Goal: Complete application form

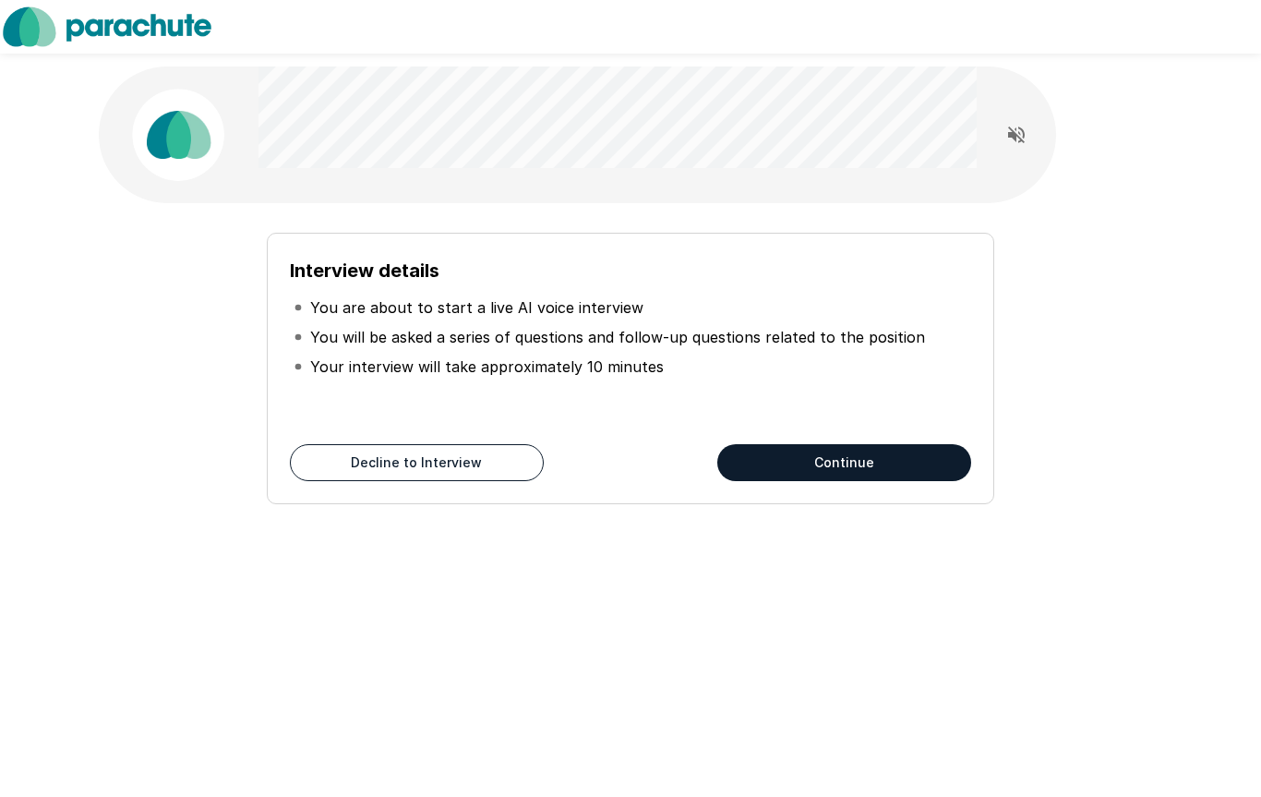
click at [849, 459] on button "Continue" at bounding box center [844, 462] width 254 height 37
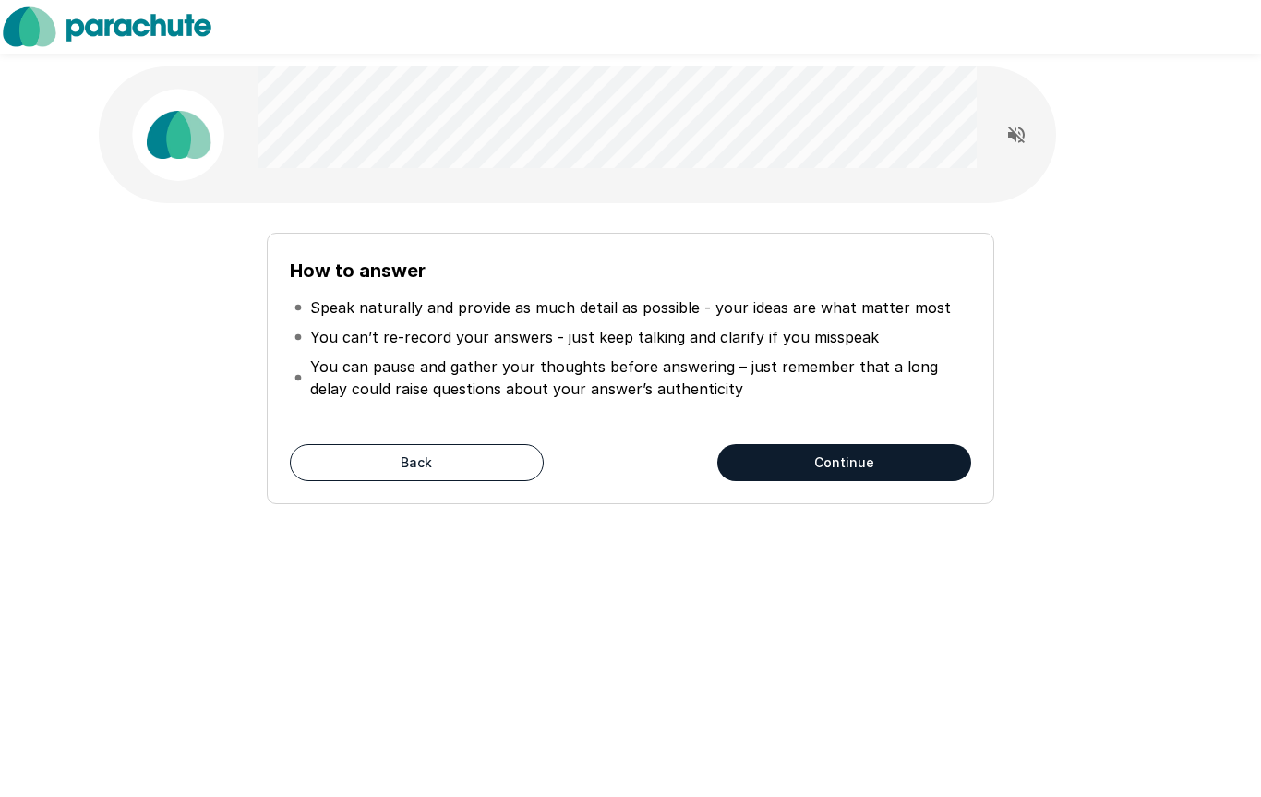
click at [835, 463] on button "Continue" at bounding box center [844, 462] width 254 height 37
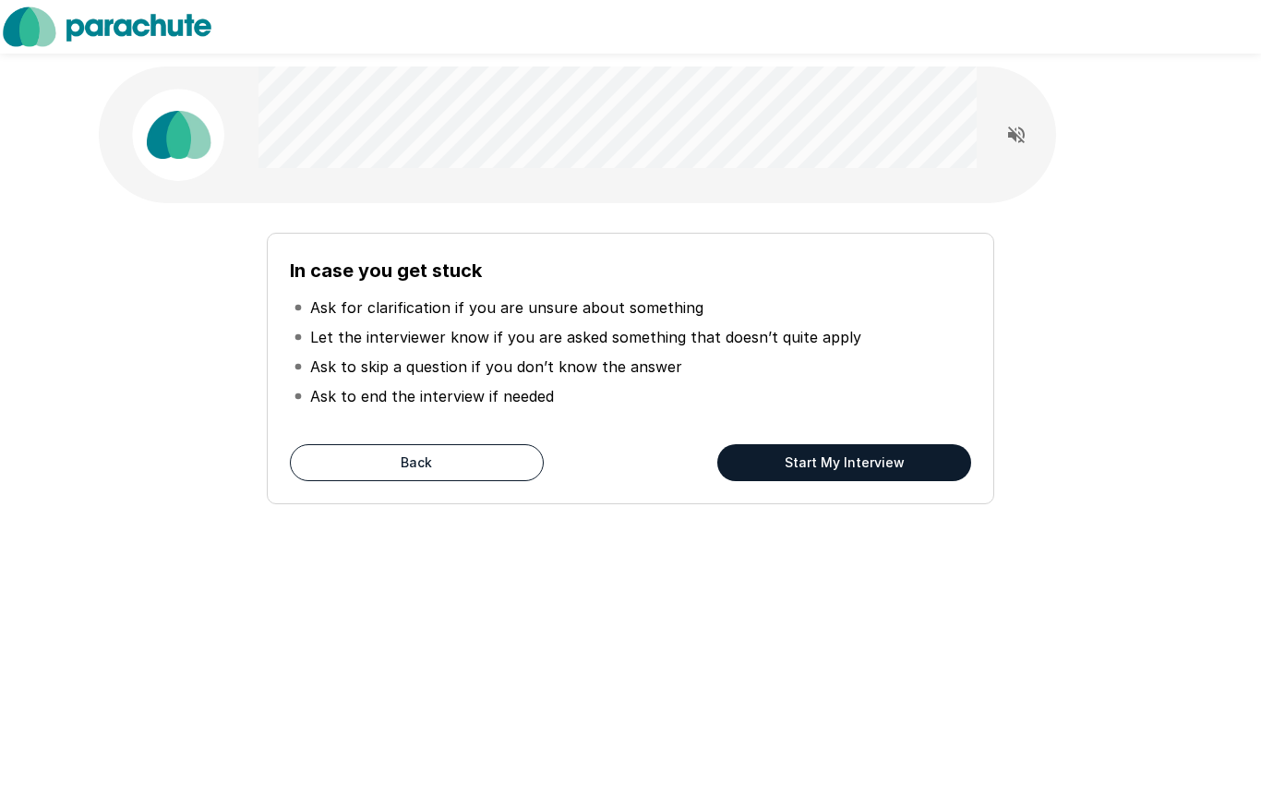
click at [802, 492] on div "In case you get stuck Ask for clarification if you are unsure about something L…" at bounding box center [631, 368] width 728 height 271
click at [842, 464] on button "Start My Interview" at bounding box center [844, 462] width 254 height 37
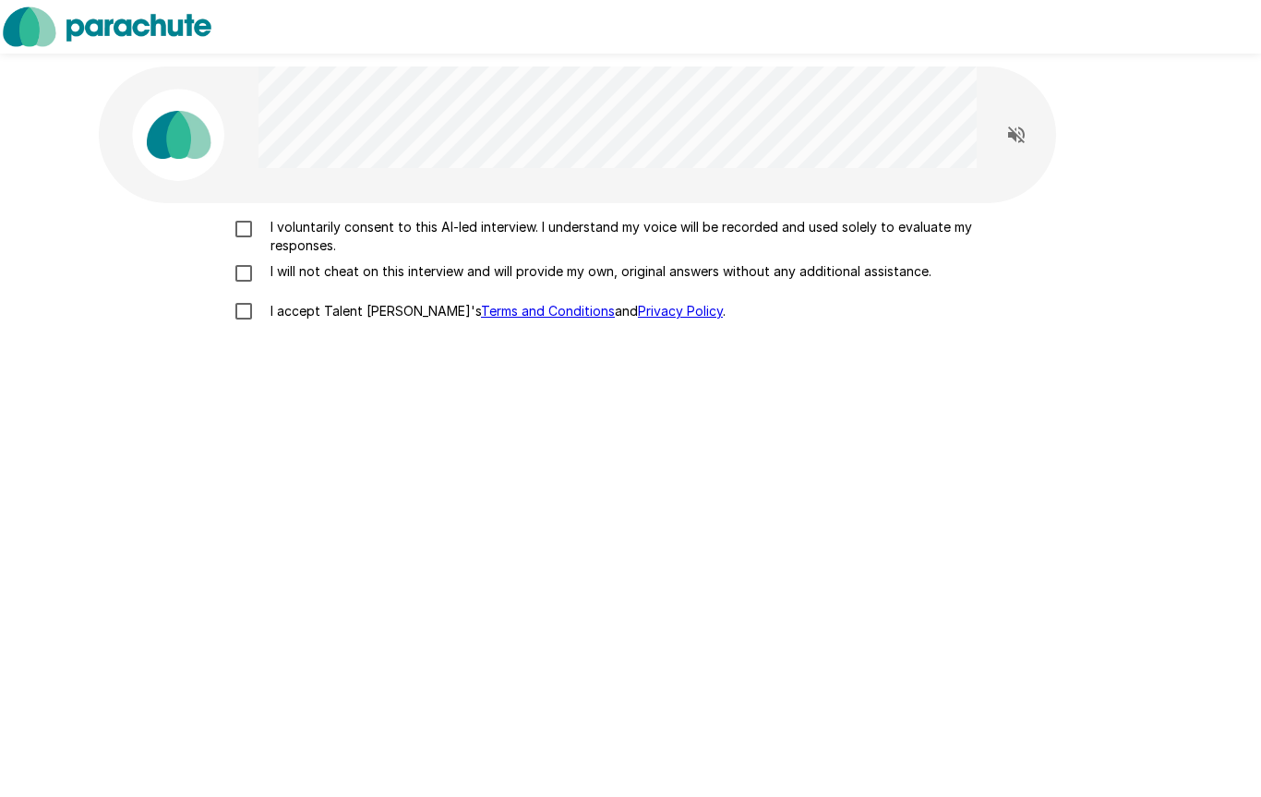
click at [295, 221] on p "I voluntarily consent to this AI-led interview. I understand my voice will be r…" at bounding box center [650, 236] width 774 height 37
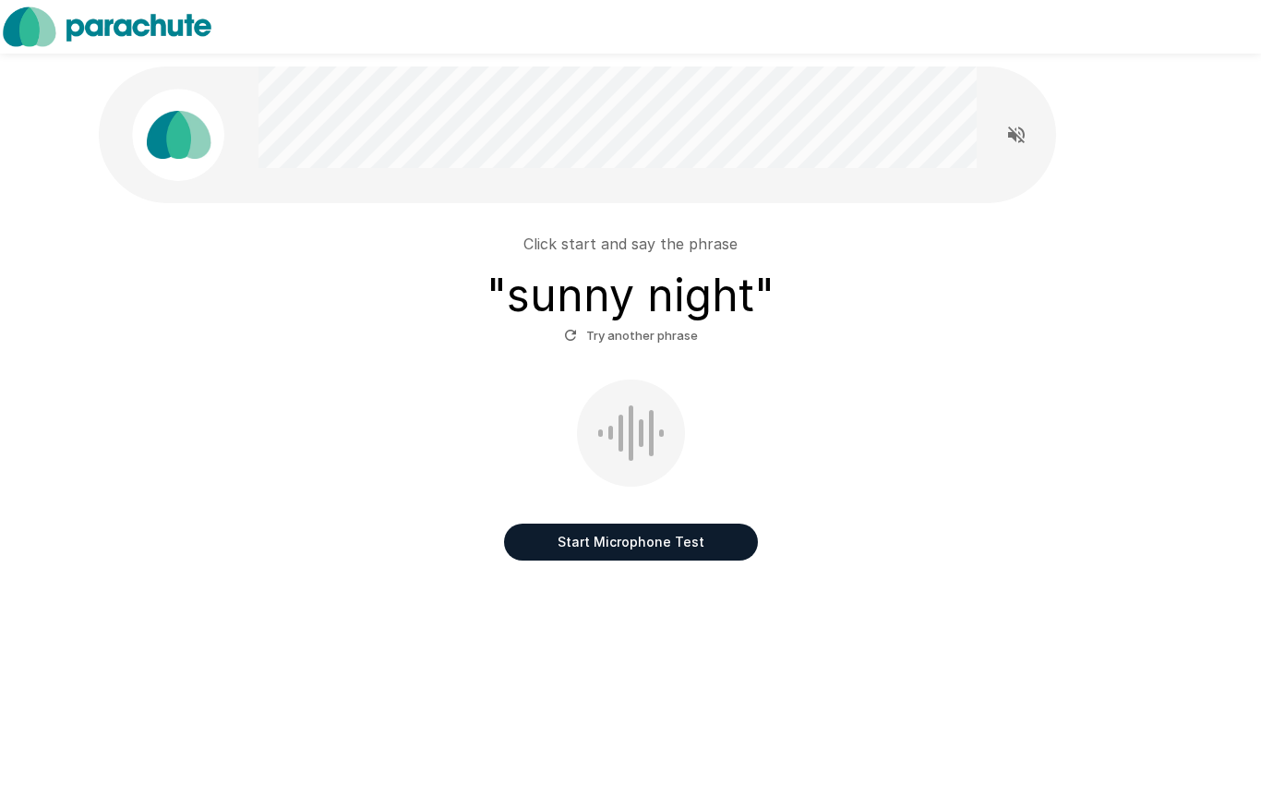
click at [616, 535] on button "Start Microphone Test" at bounding box center [631, 541] width 254 height 37
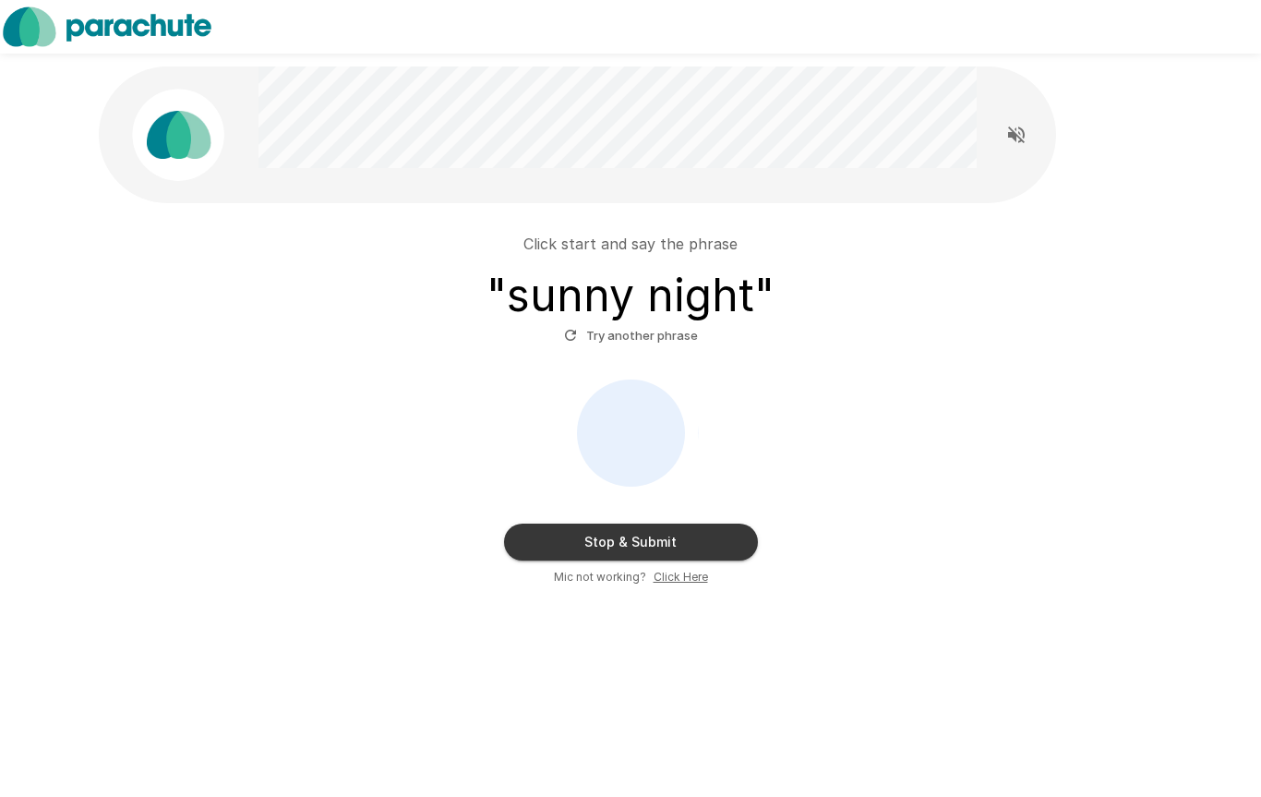
click at [647, 553] on button "Stop & Submit" at bounding box center [631, 541] width 254 height 37
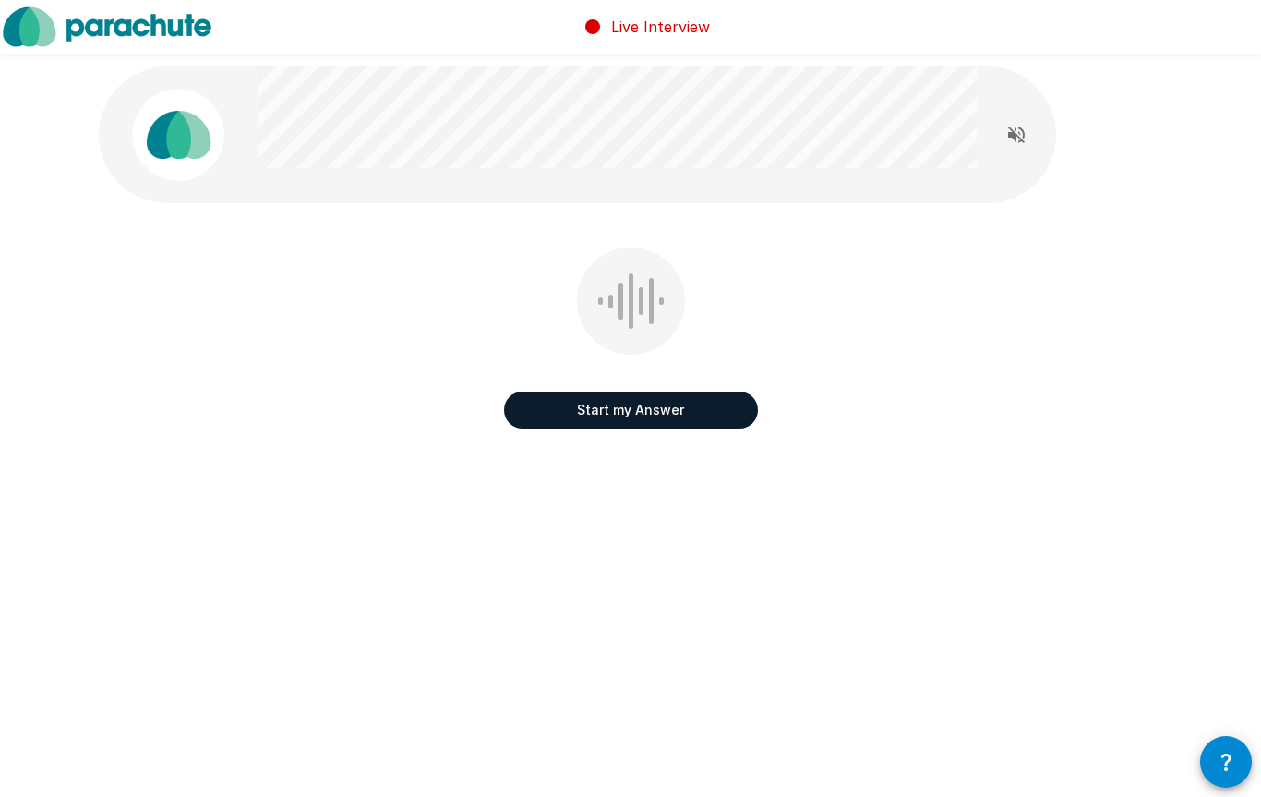
click at [1014, 138] on icon "Read questions aloud" at bounding box center [1016, 134] width 17 height 17
click at [714, 418] on button "Start my Answer" at bounding box center [631, 409] width 254 height 37
click at [1008, 138] on icon "Read questions aloud" at bounding box center [1016, 134] width 17 height 17
click at [705, 418] on button "Start my Answer" at bounding box center [631, 409] width 254 height 37
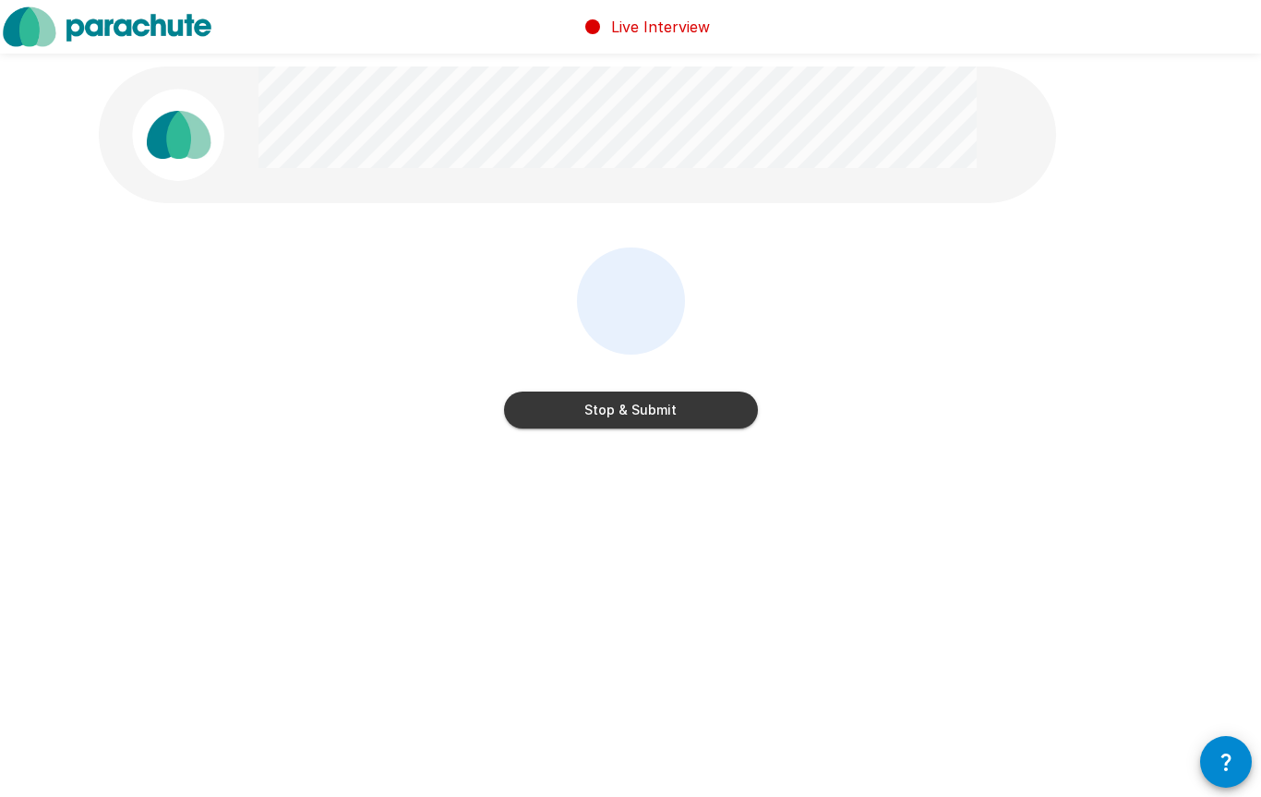
click at [704, 414] on button "Stop & Submit" at bounding box center [631, 409] width 254 height 37
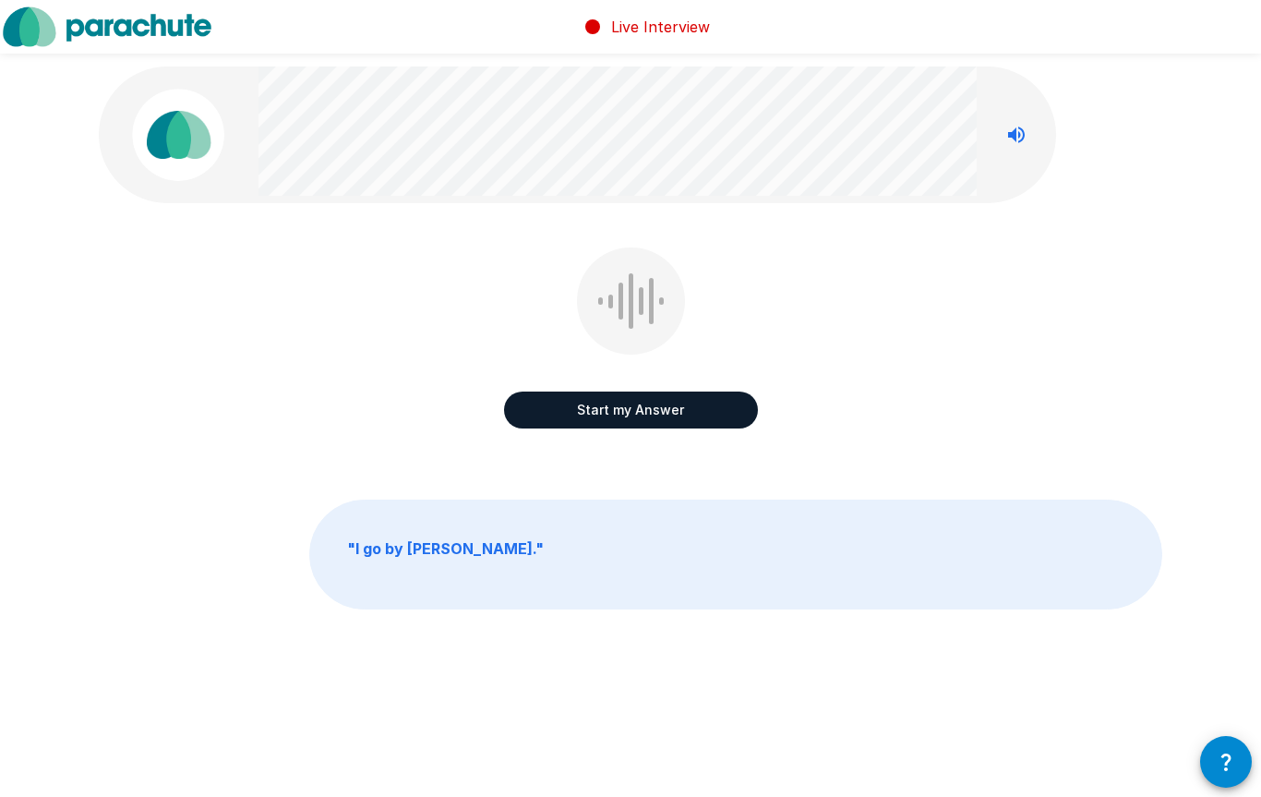
click at [686, 421] on button "Start my Answer" at bounding box center [631, 409] width 254 height 37
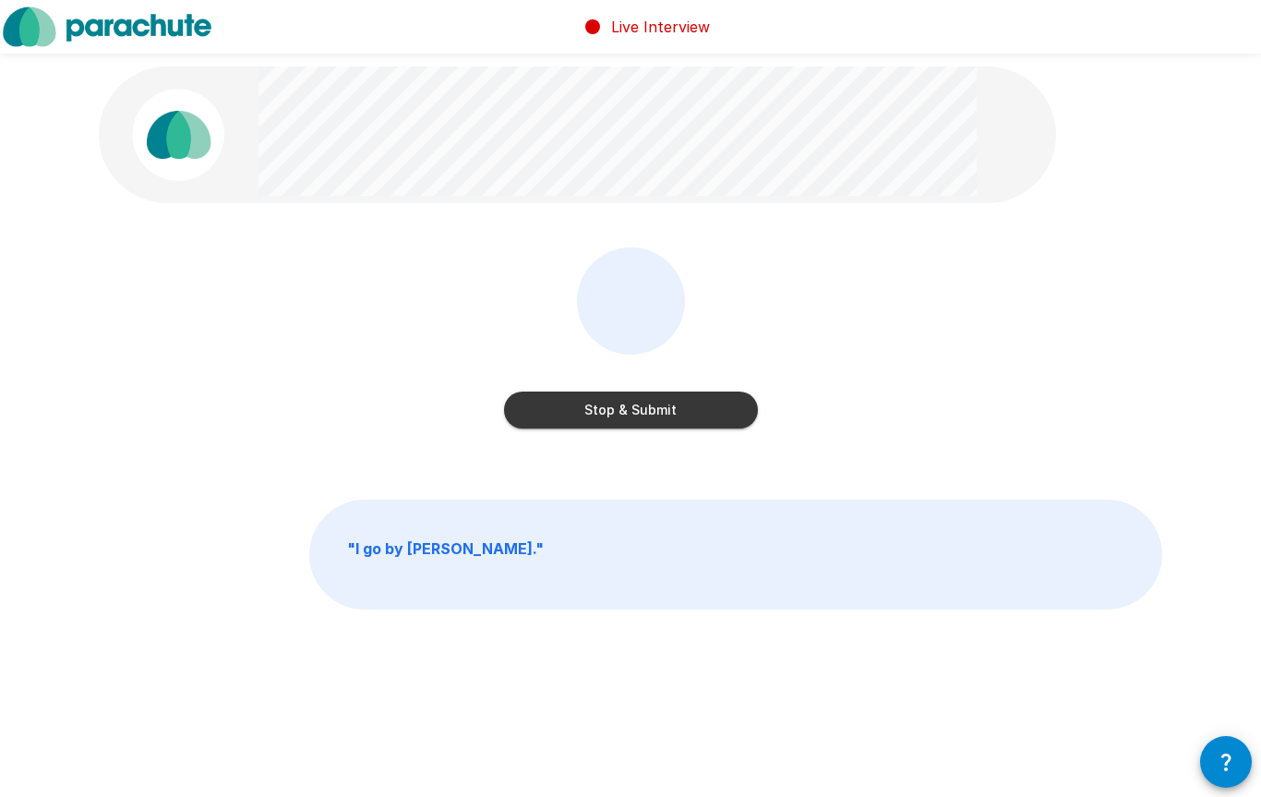
click at [695, 387] on div "Stop & Submit" at bounding box center [631, 392] width 254 height 74
click at [700, 416] on button "Stop & Submit" at bounding box center [631, 409] width 254 height 37
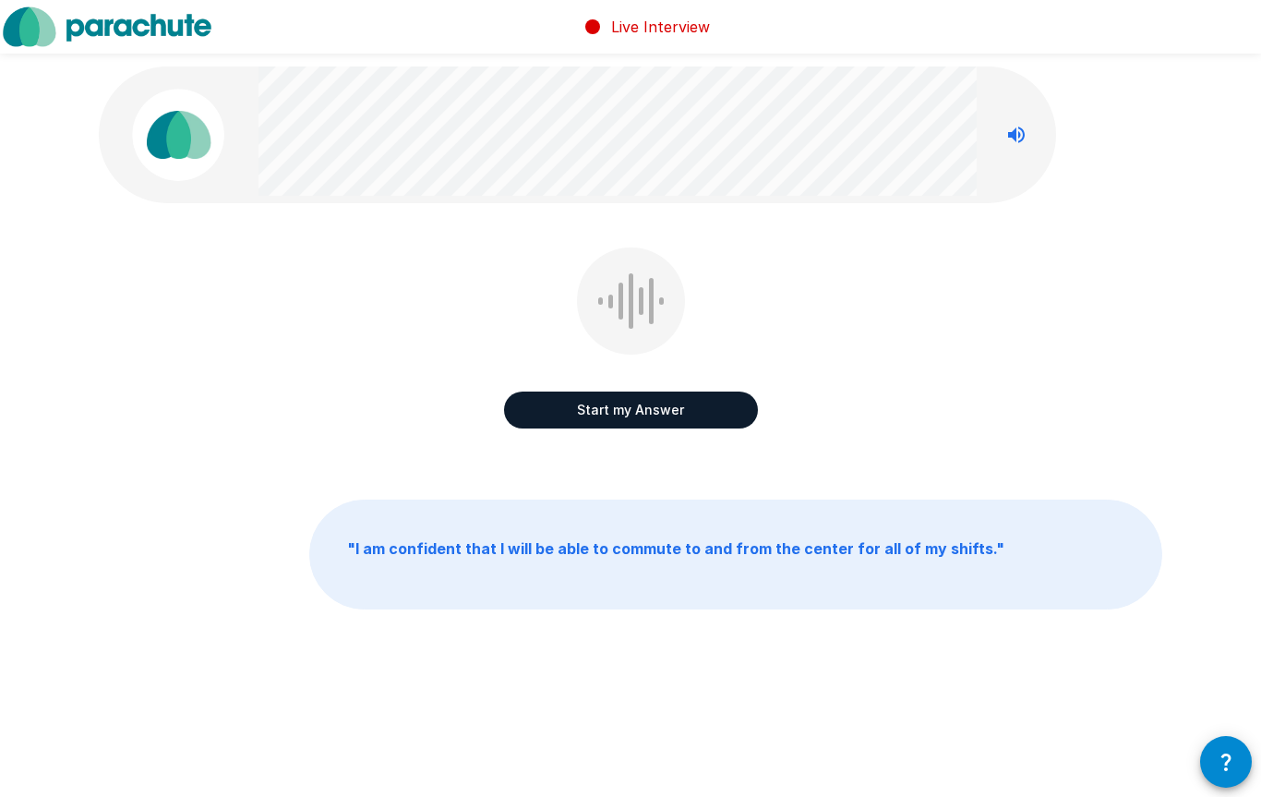
click at [673, 415] on button "Start my Answer" at bounding box center [631, 409] width 254 height 37
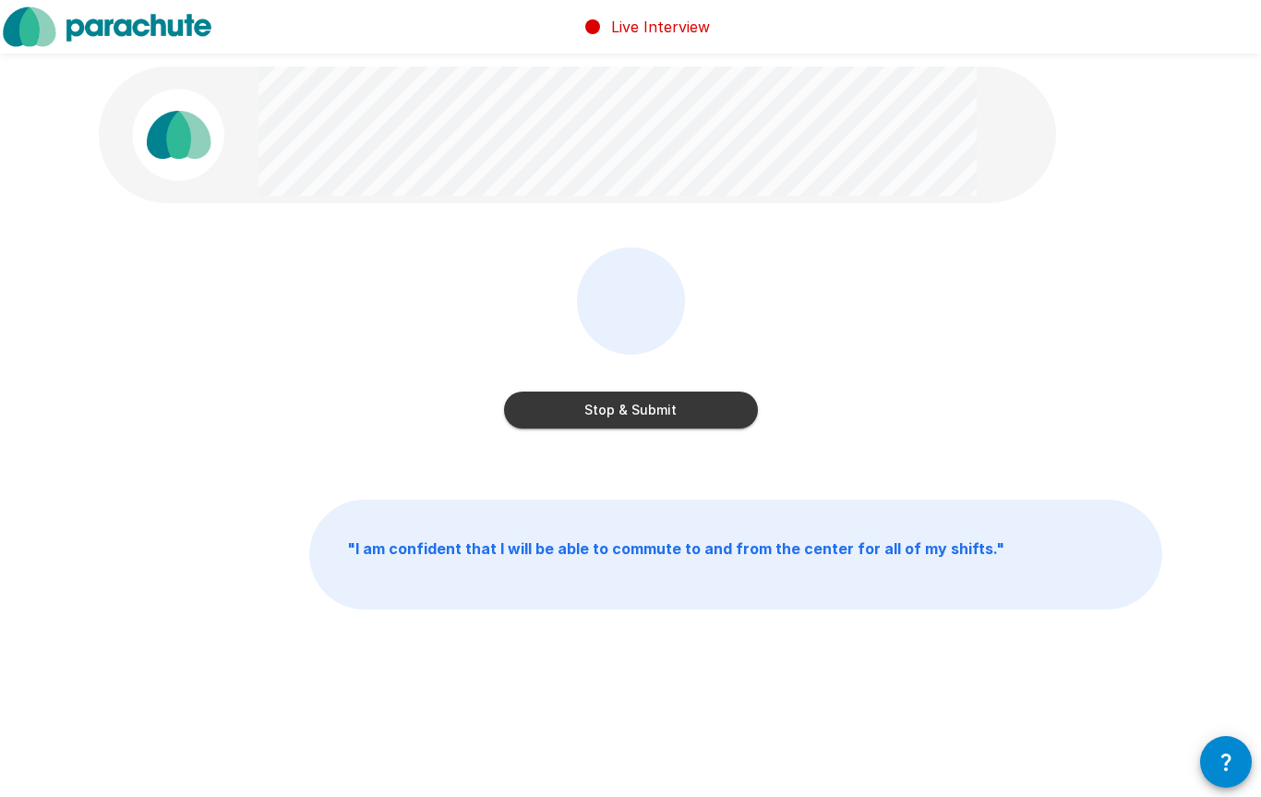
click at [692, 415] on button "Stop & Submit" at bounding box center [631, 409] width 254 height 37
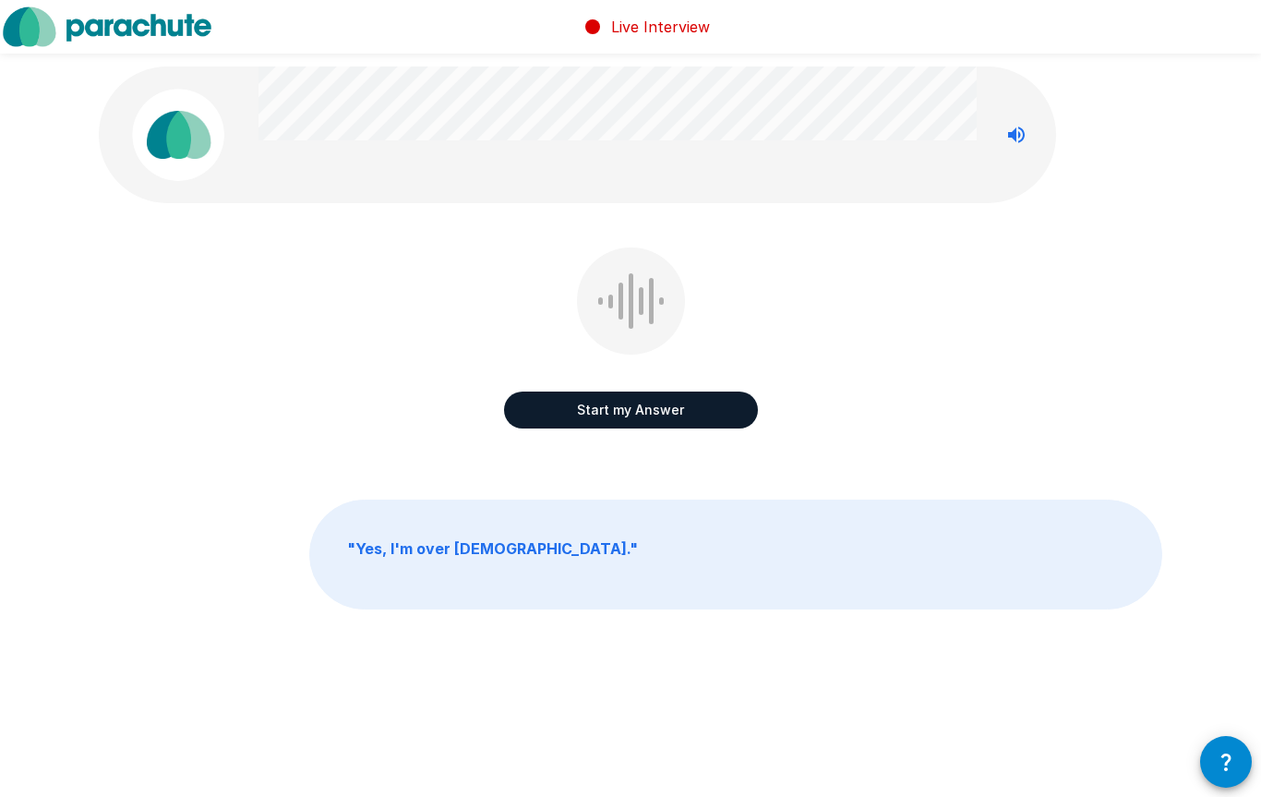
click at [673, 410] on button "Start my Answer" at bounding box center [631, 409] width 254 height 37
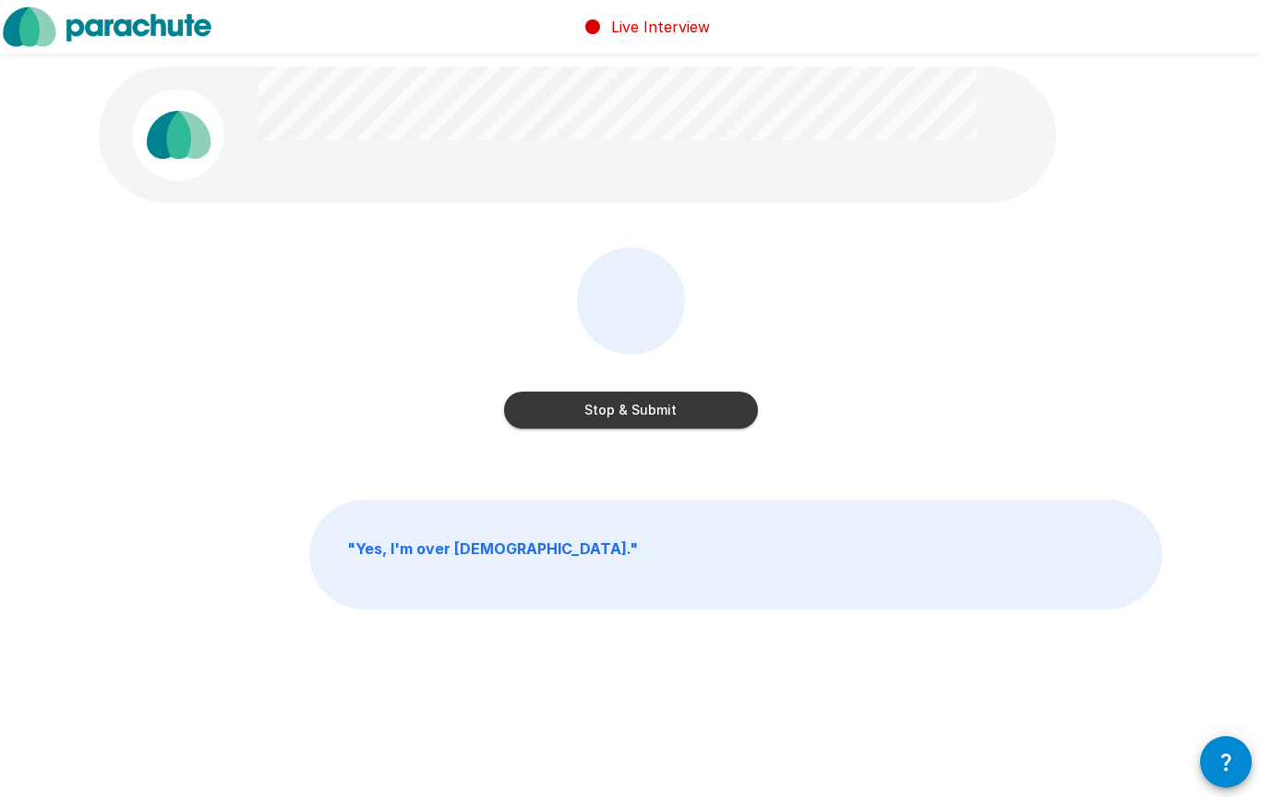
click at [639, 408] on button "Stop & Submit" at bounding box center [631, 409] width 254 height 37
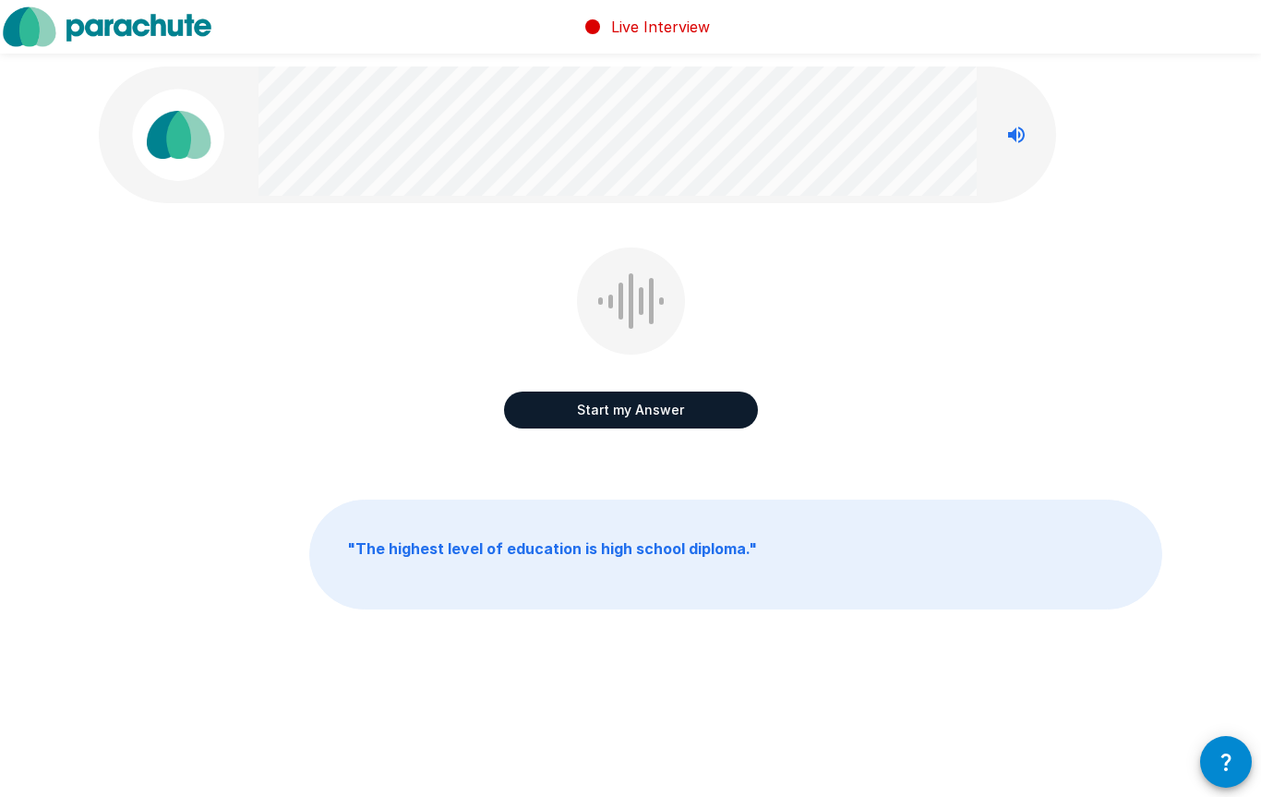
click at [707, 414] on button "Start my Answer" at bounding box center [631, 409] width 254 height 37
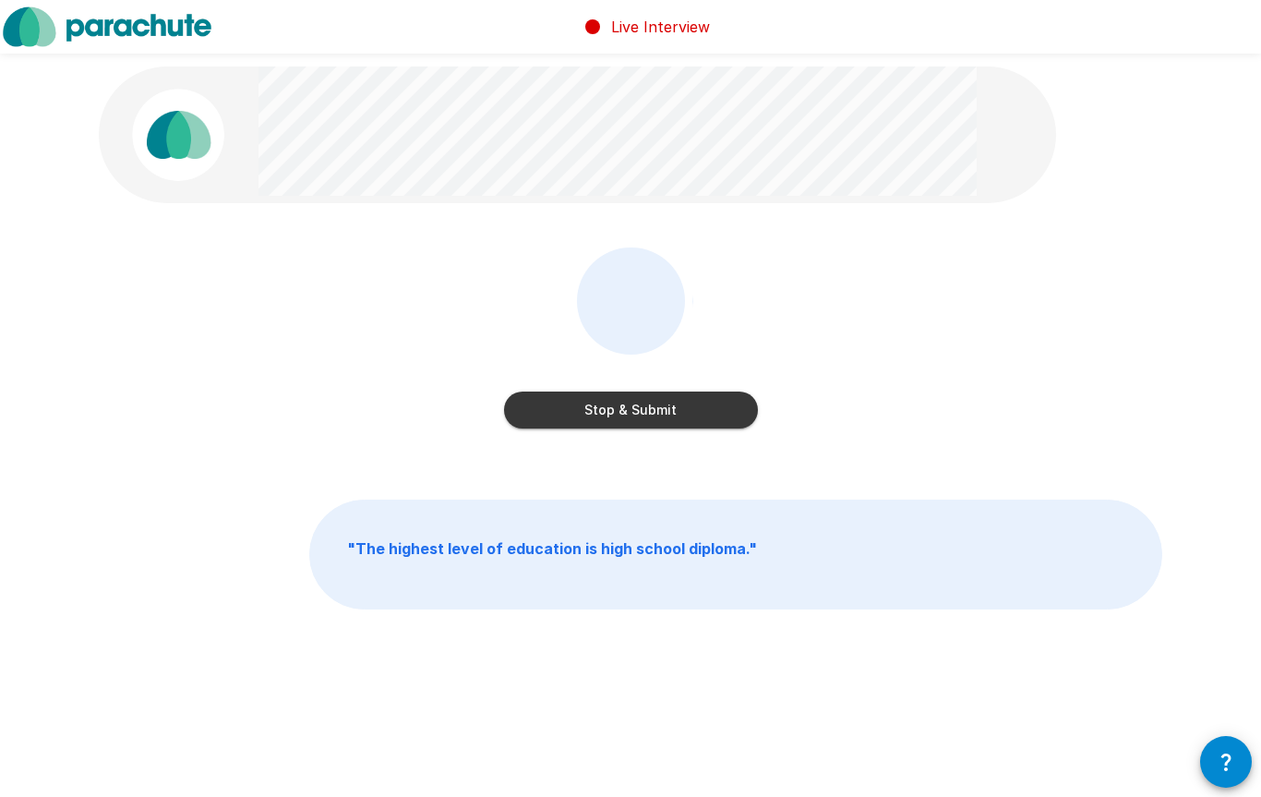
click at [682, 411] on button "Stop & Submit" at bounding box center [631, 409] width 254 height 37
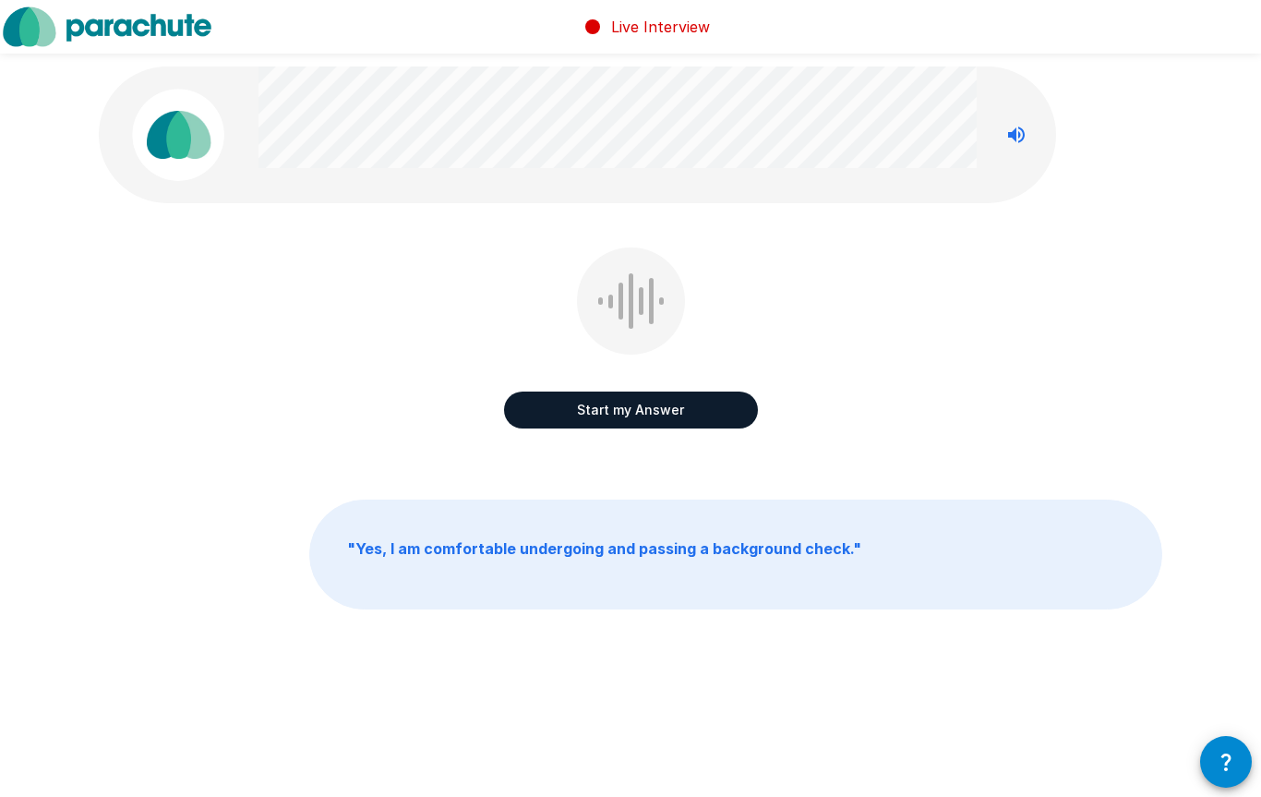
click at [654, 414] on button "Start my Answer" at bounding box center [631, 409] width 254 height 37
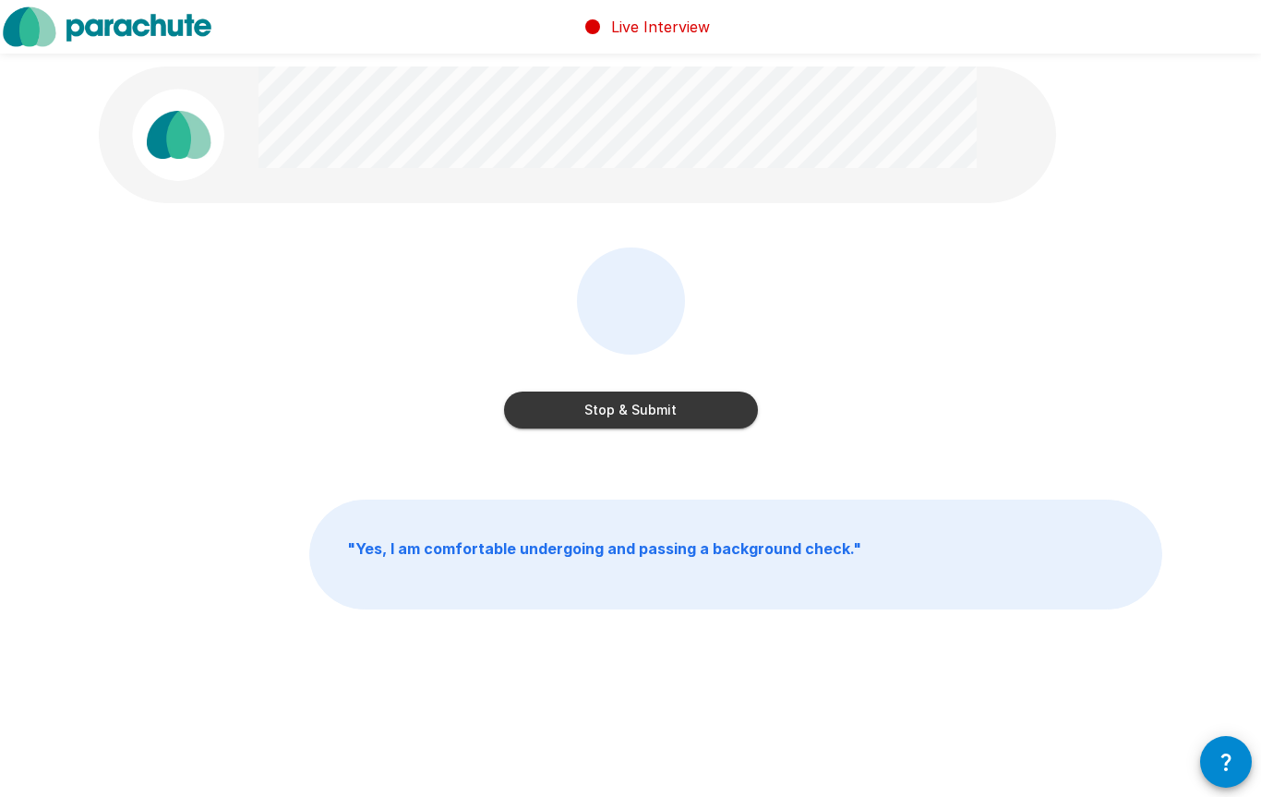
click at [708, 427] on button "Stop & Submit" at bounding box center [631, 409] width 254 height 37
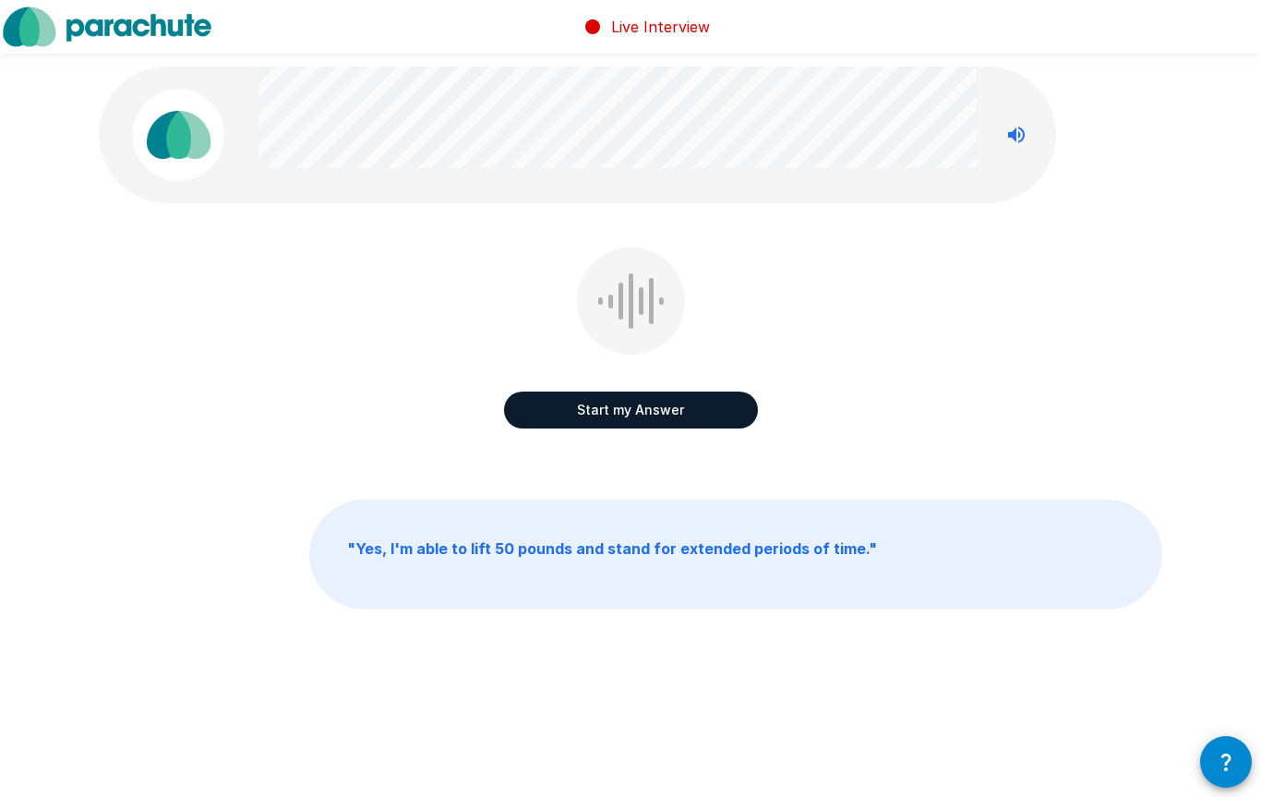
click at [681, 391] on button "Start my Answer" at bounding box center [631, 409] width 254 height 37
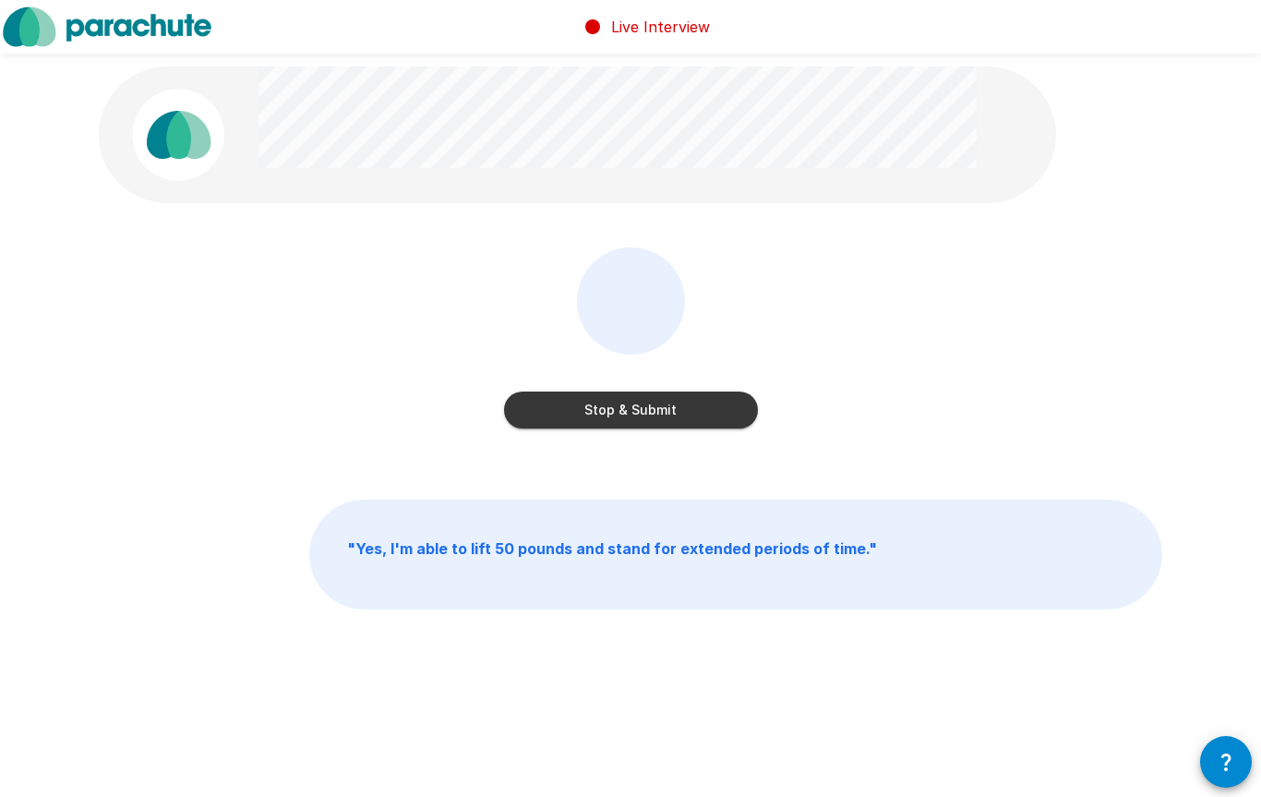
click at [668, 384] on div "Stop & Submit" at bounding box center [631, 392] width 254 height 74
click at [715, 411] on button "Stop & Submit" at bounding box center [631, 409] width 254 height 37
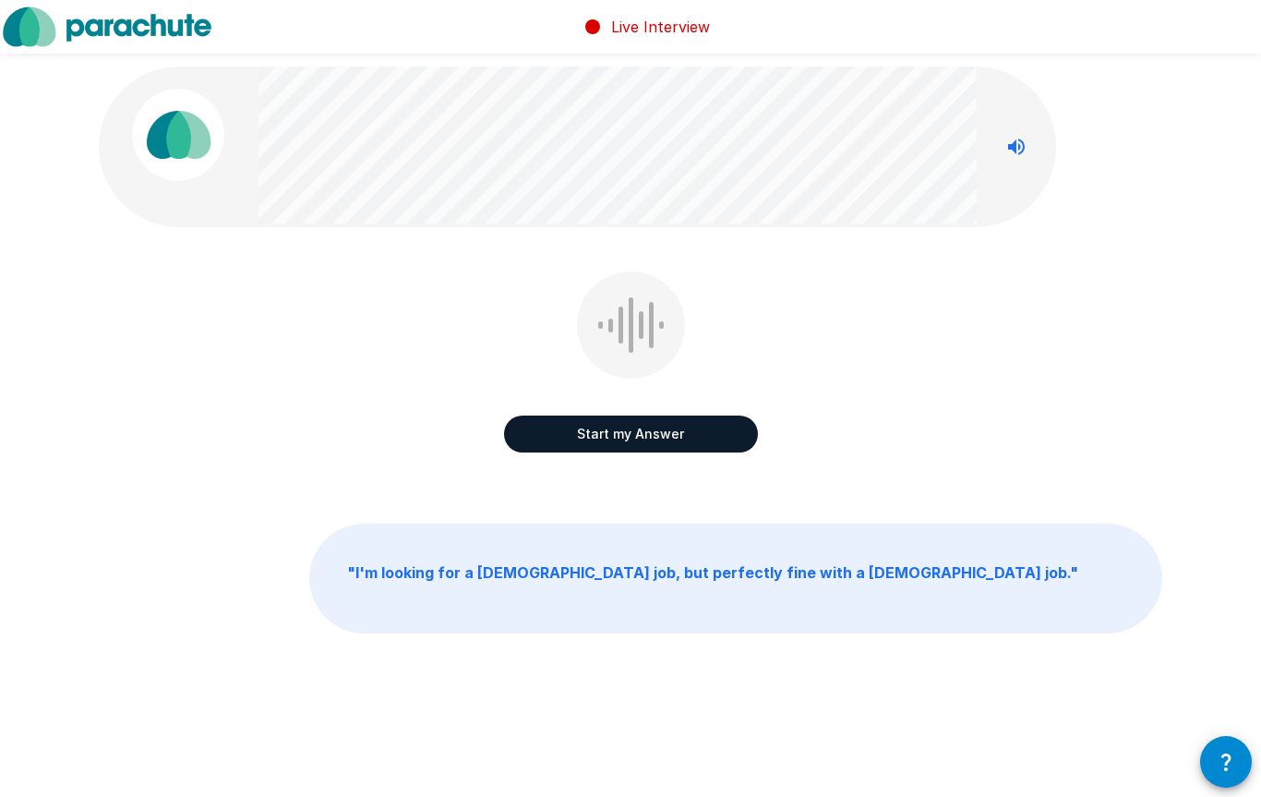
click at [704, 428] on button "Start my Answer" at bounding box center [631, 433] width 254 height 37
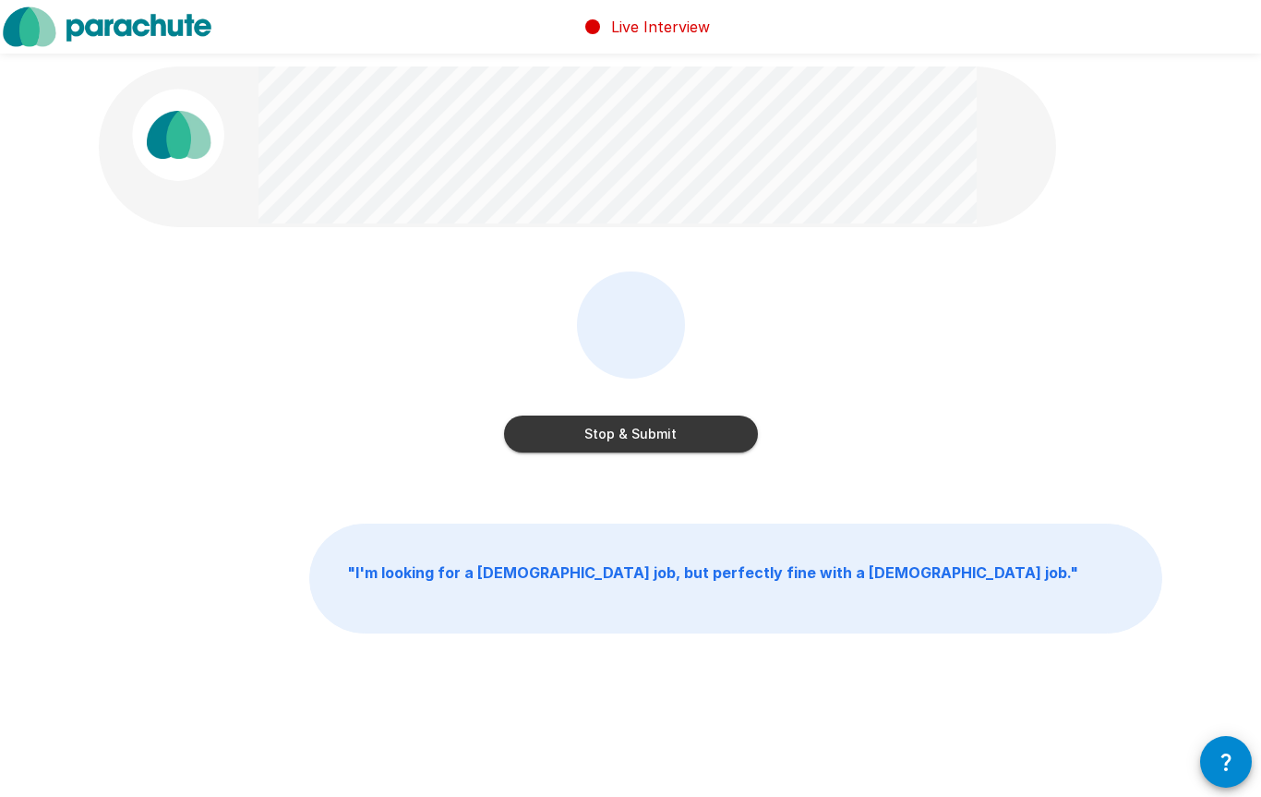
click at [609, 433] on button "Stop & Submit" at bounding box center [631, 433] width 254 height 37
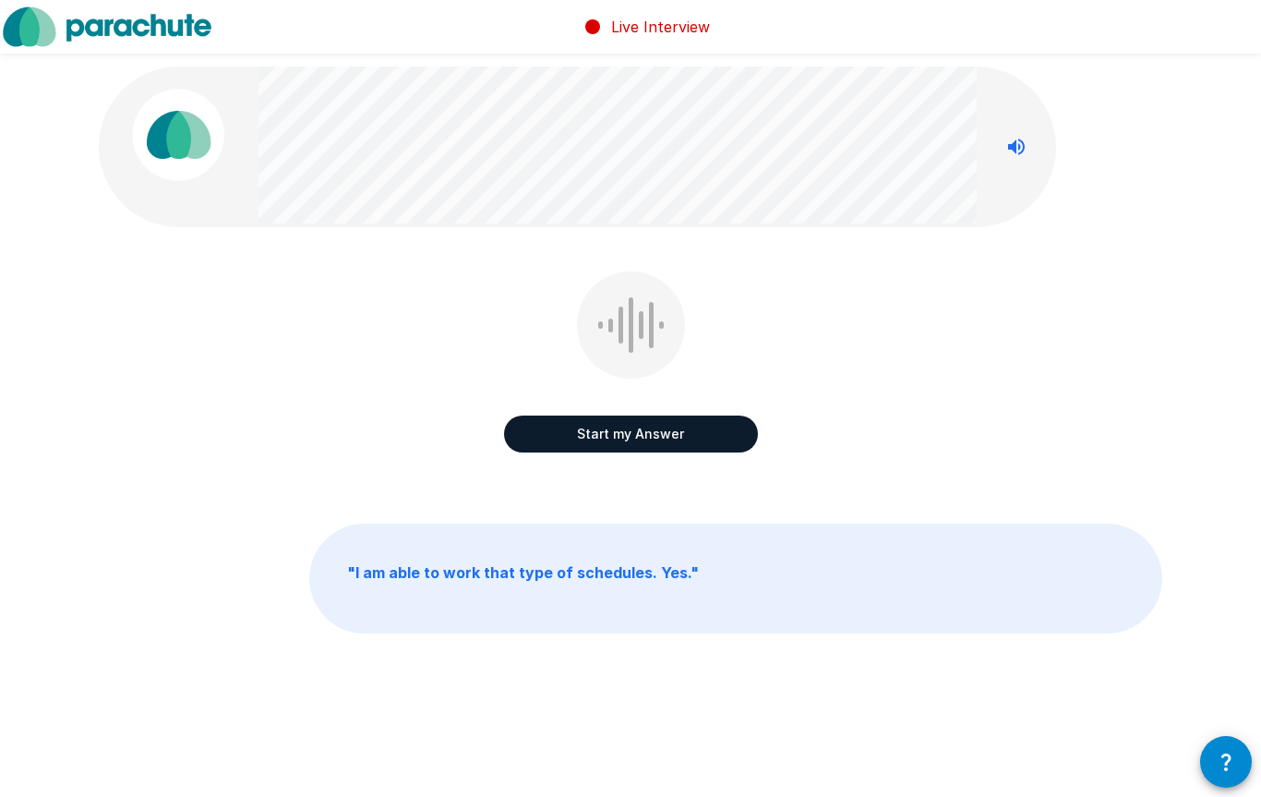
click at [723, 432] on button "Start my Answer" at bounding box center [631, 433] width 254 height 37
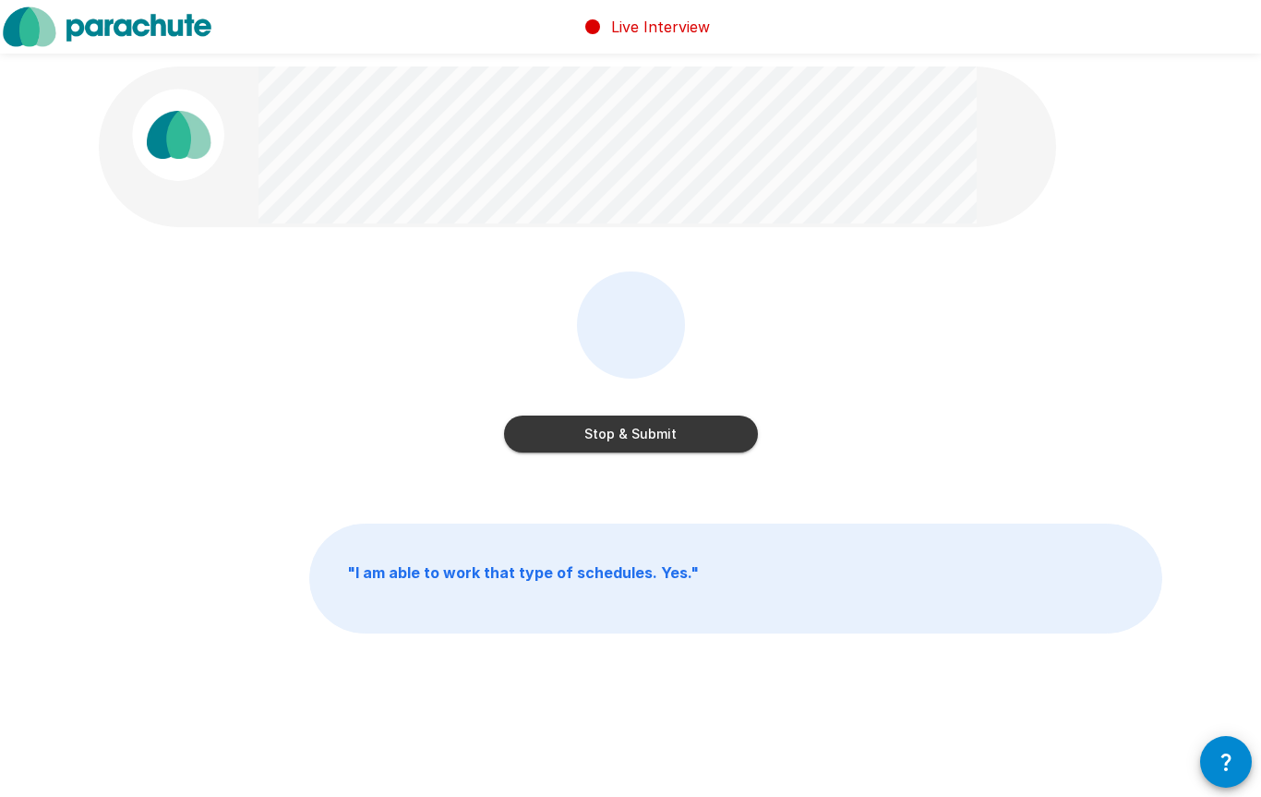
click at [692, 445] on button "Stop & Submit" at bounding box center [631, 433] width 254 height 37
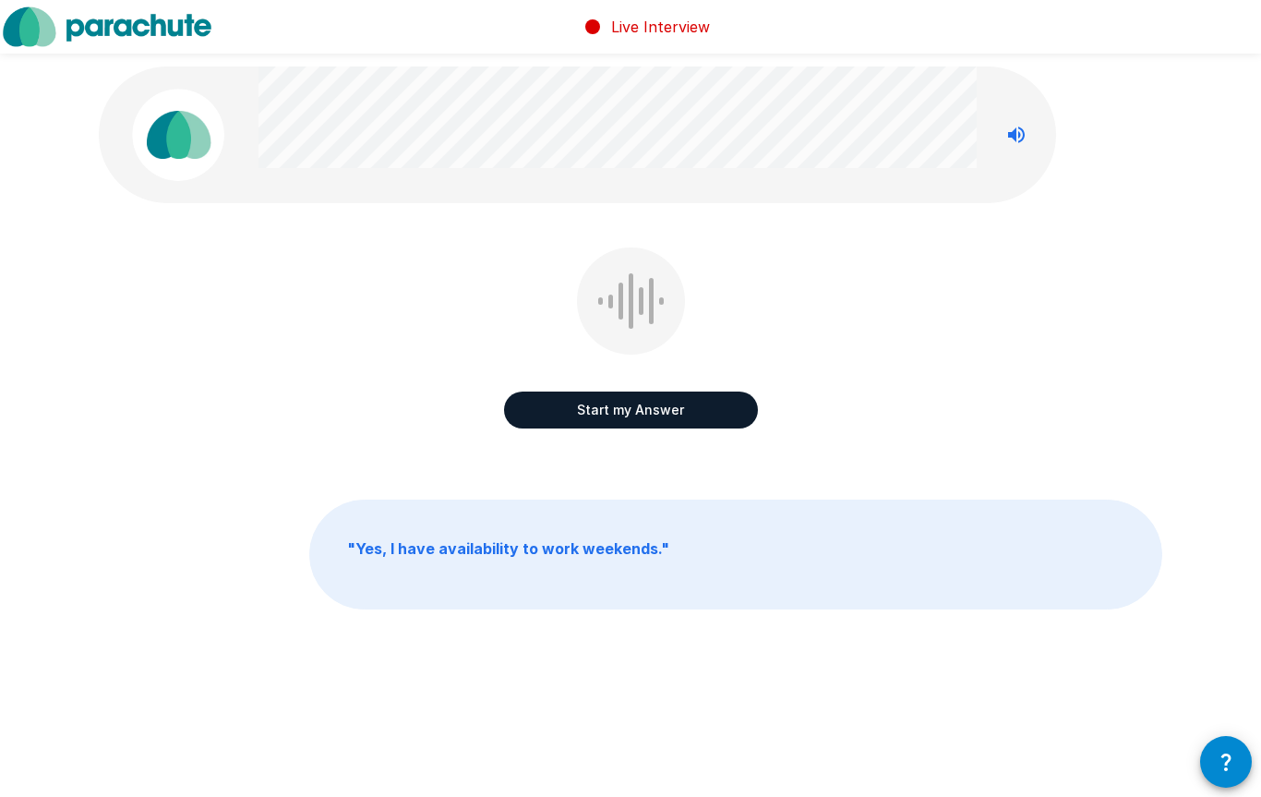
click at [664, 396] on button "Start my Answer" at bounding box center [631, 409] width 254 height 37
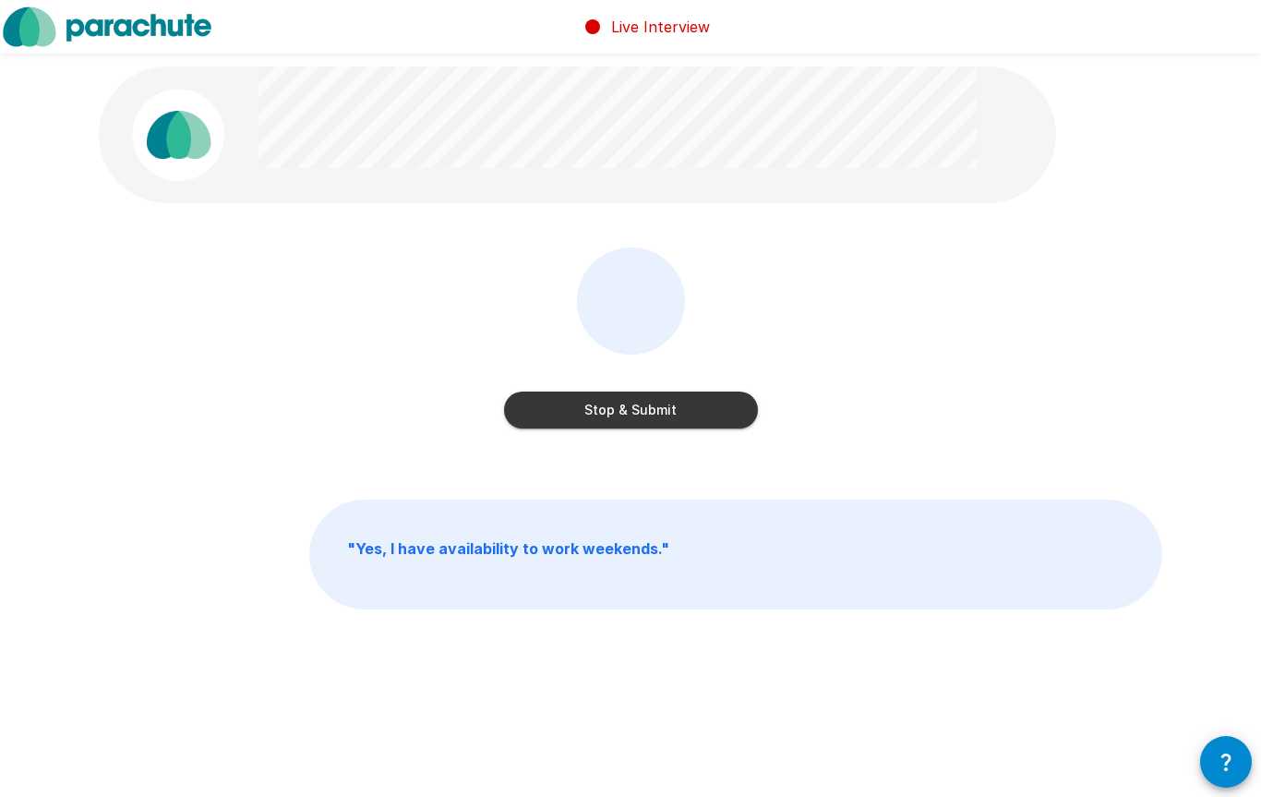
click at [732, 411] on button "Stop & Submit" at bounding box center [631, 409] width 254 height 37
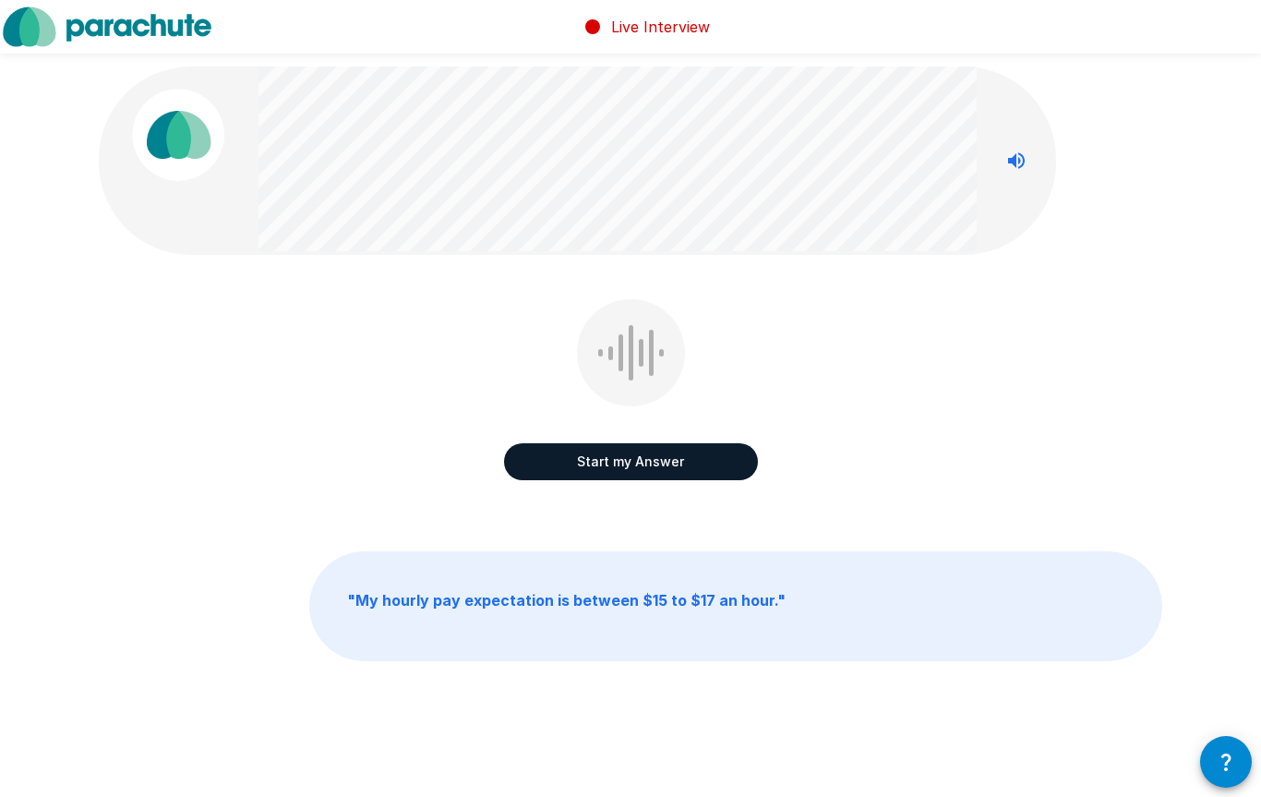
click at [645, 444] on button "Start my Answer" at bounding box center [631, 461] width 254 height 37
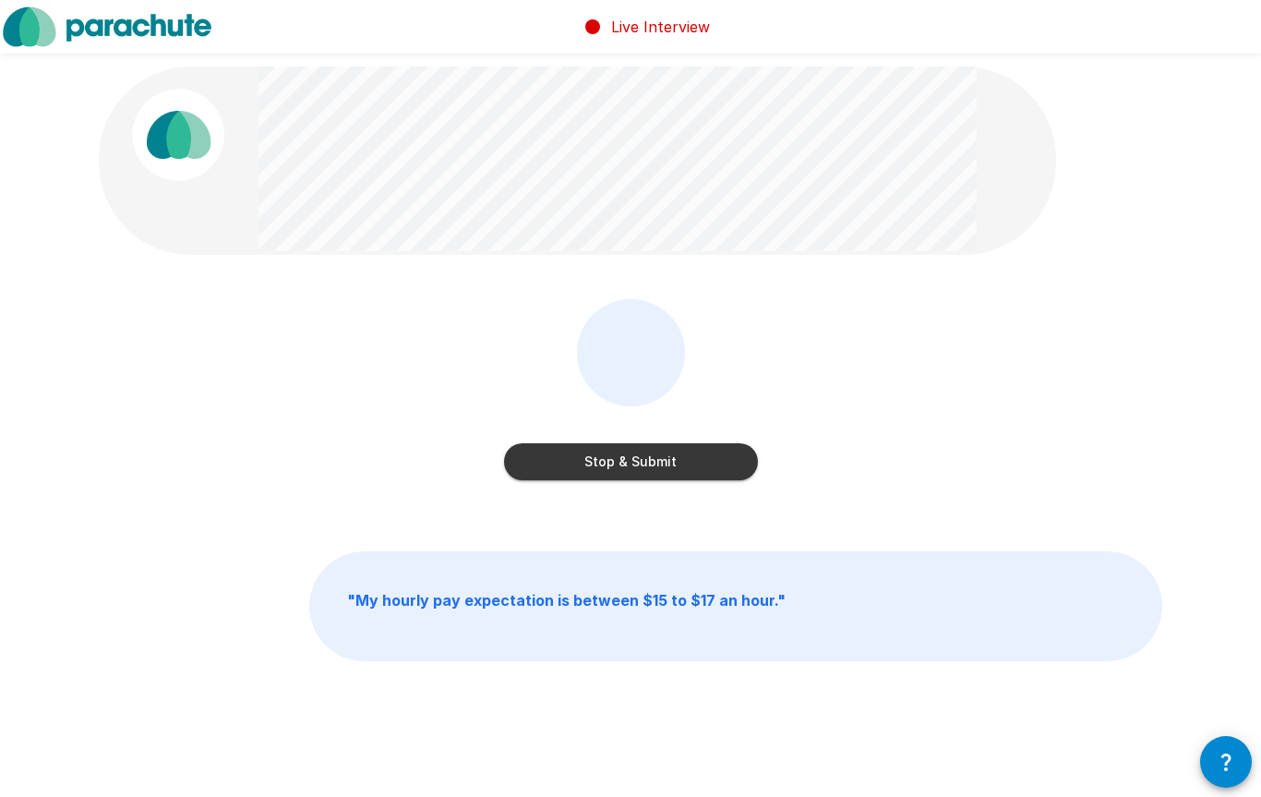
click at [704, 460] on button "Stop & Submit" at bounding box center [631, 461] width 254 height 37
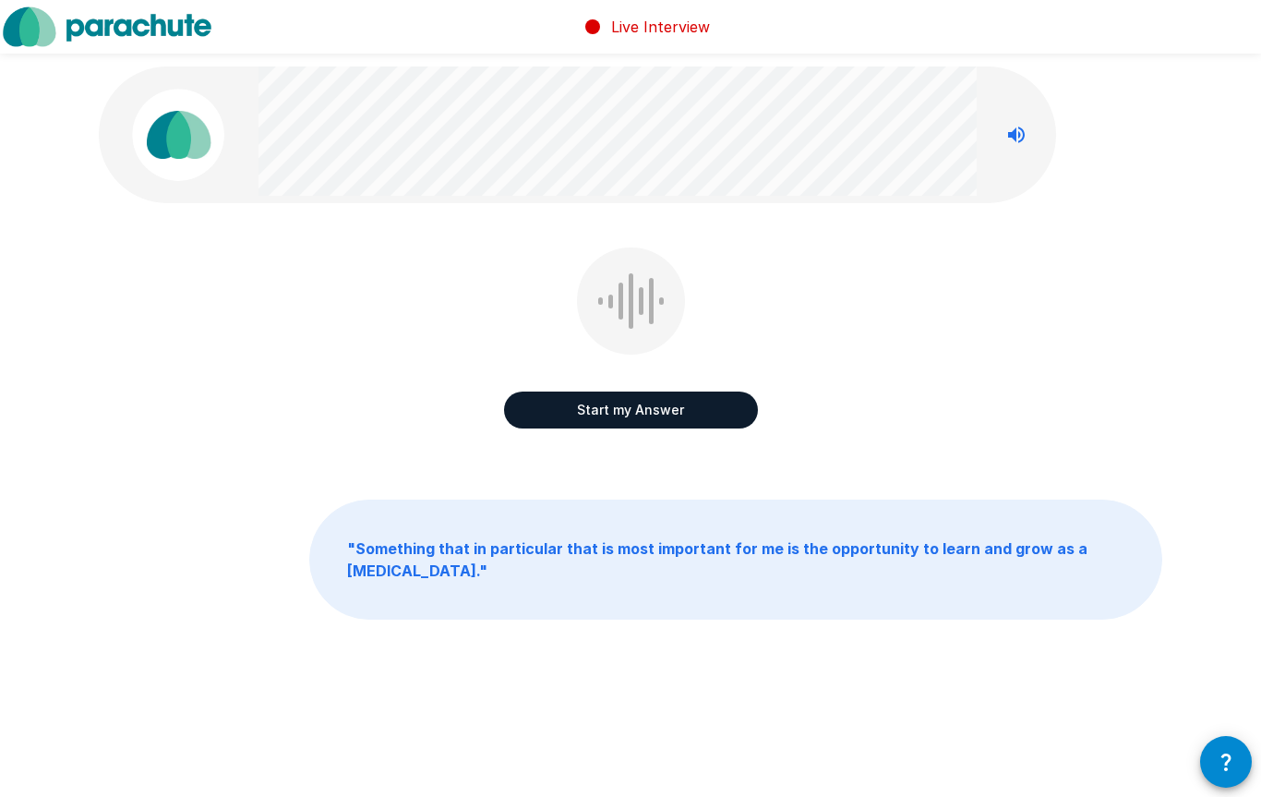
click at [722, 423] on button "Start my Answer" at bounding box center [631, 409] width 254 height 37
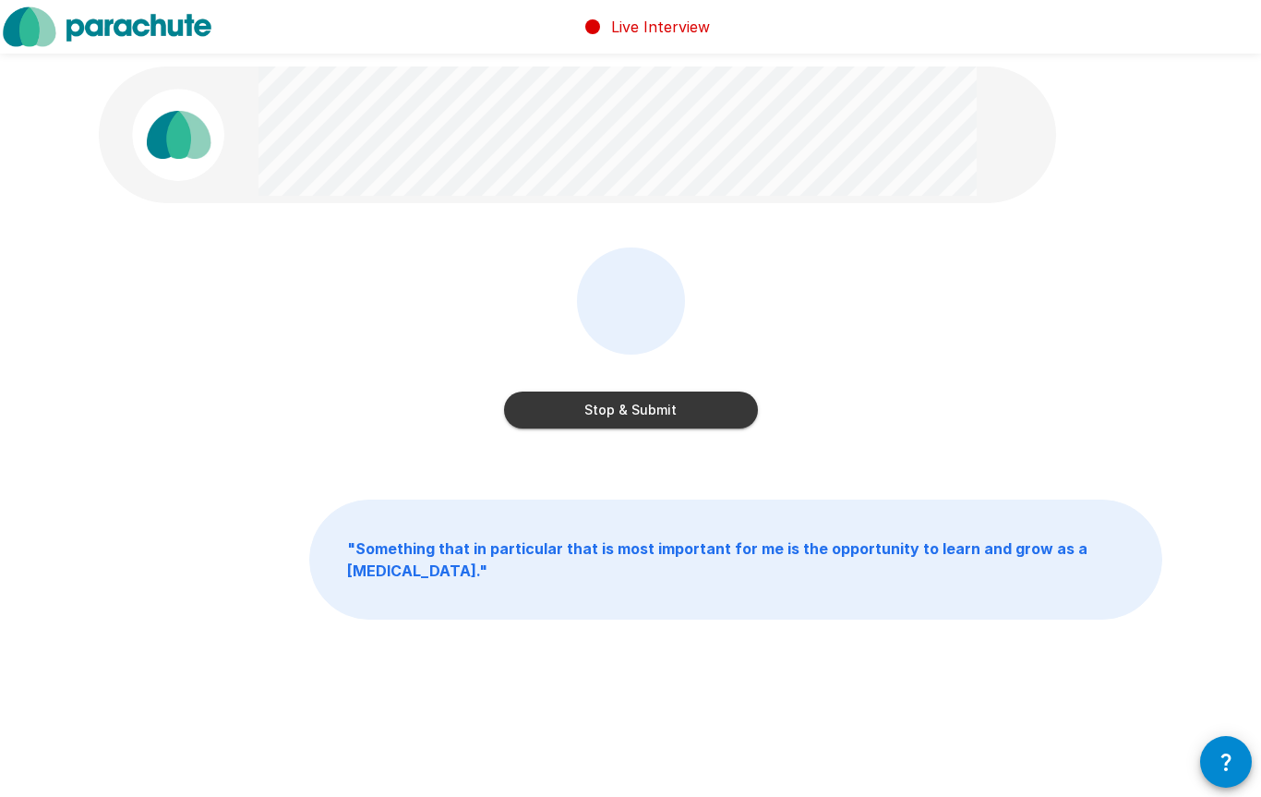
click at [717, 405] on button "Stop & Submit" at bounding box center [631, 409] width 254 height 37
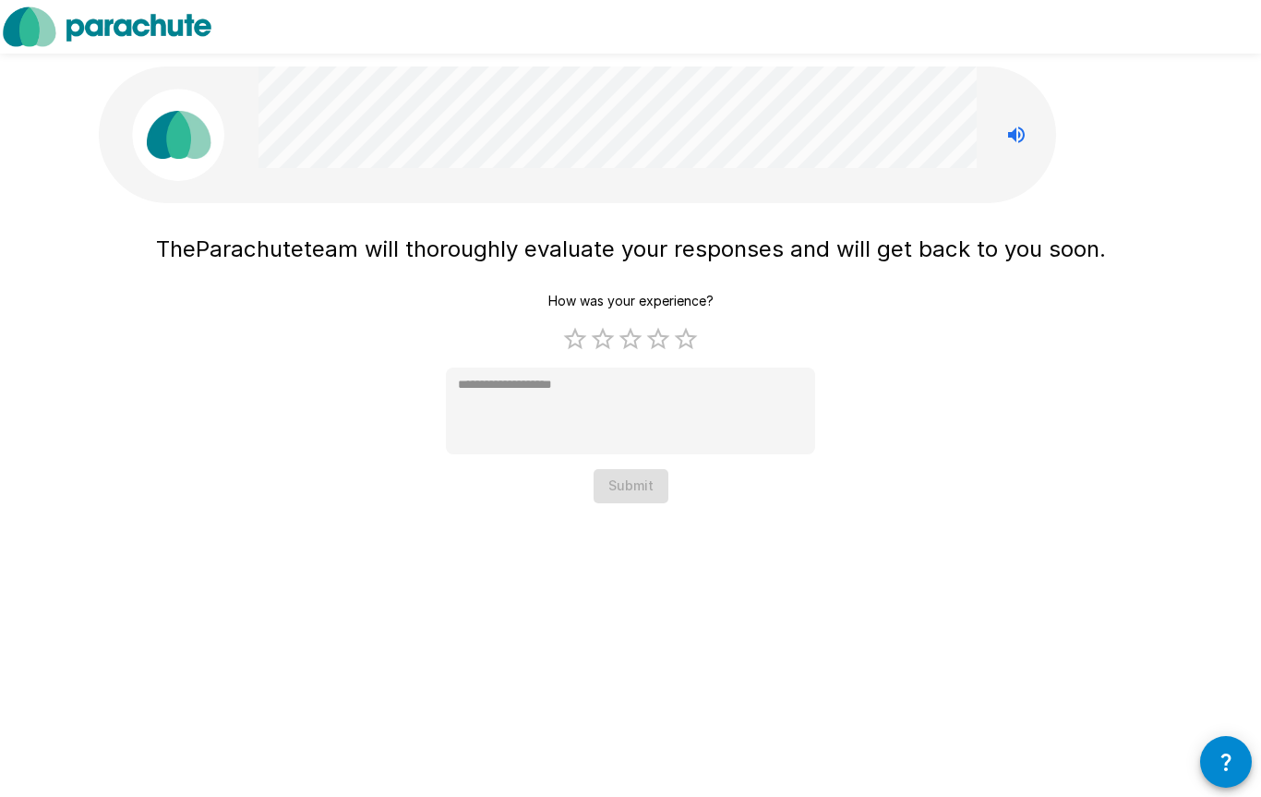
click at [697, 328] on label "5 Stars" at bounding box center [686, 339] width 28 height 28
type textarea "*"
click at [644, 493] on button "Submit" at bounding box center [631, 486] width 75 height 34
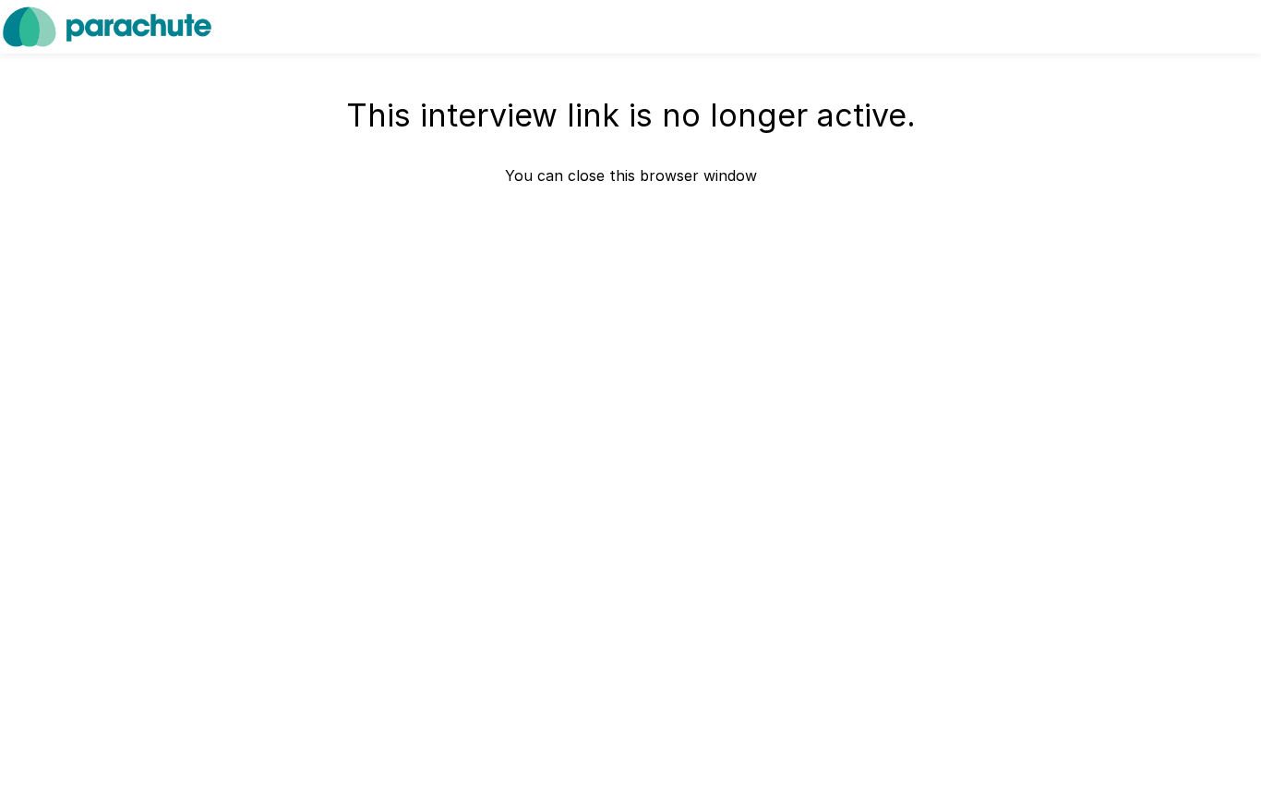
click at [713, 431] on div "This interview link is no longer active. You can close this browser window" at bounding box center [630, 398] width 1261 height 797
